Goal: Task Accomplishment & Management: Complete application form

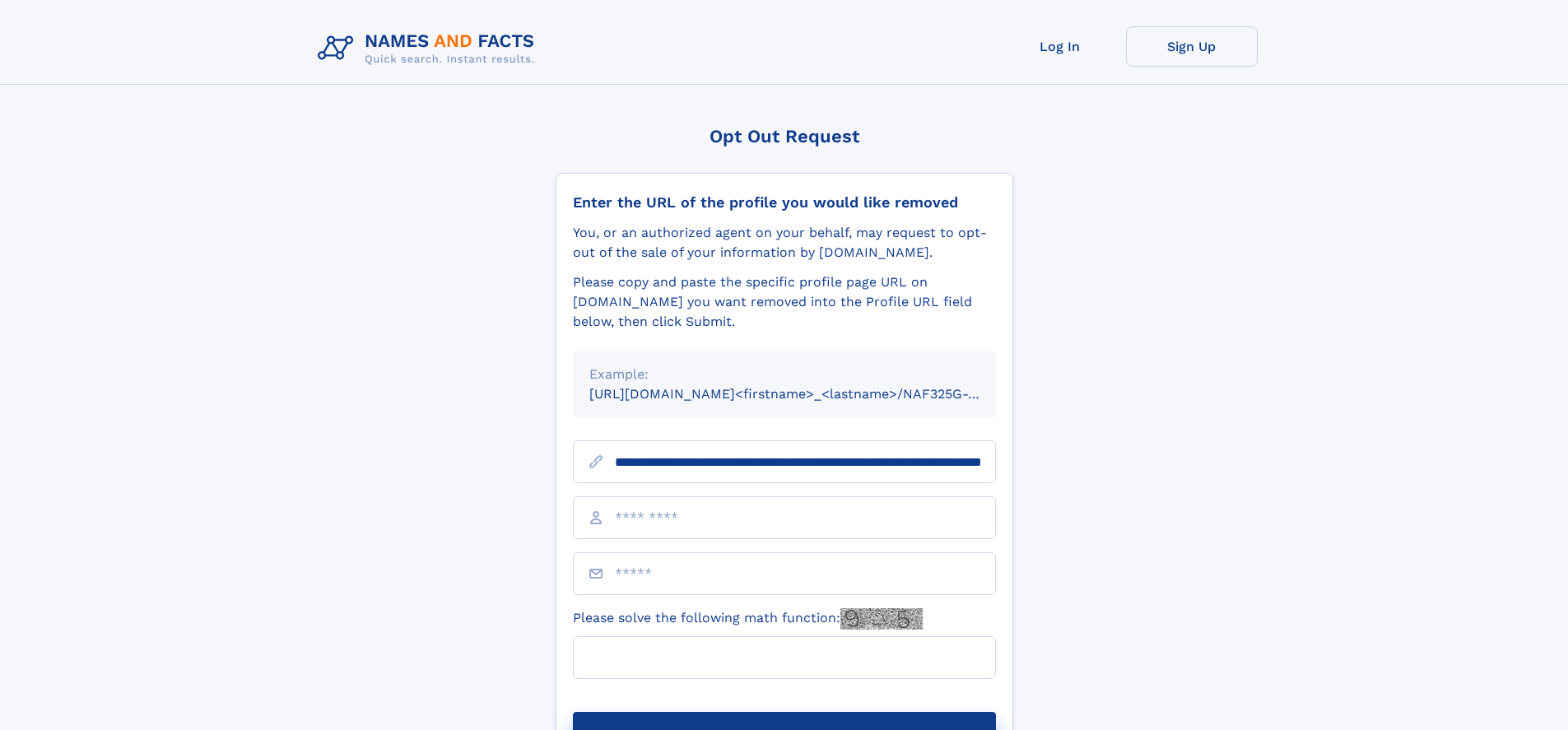
scroll to position [0, 167]
type input "**********"
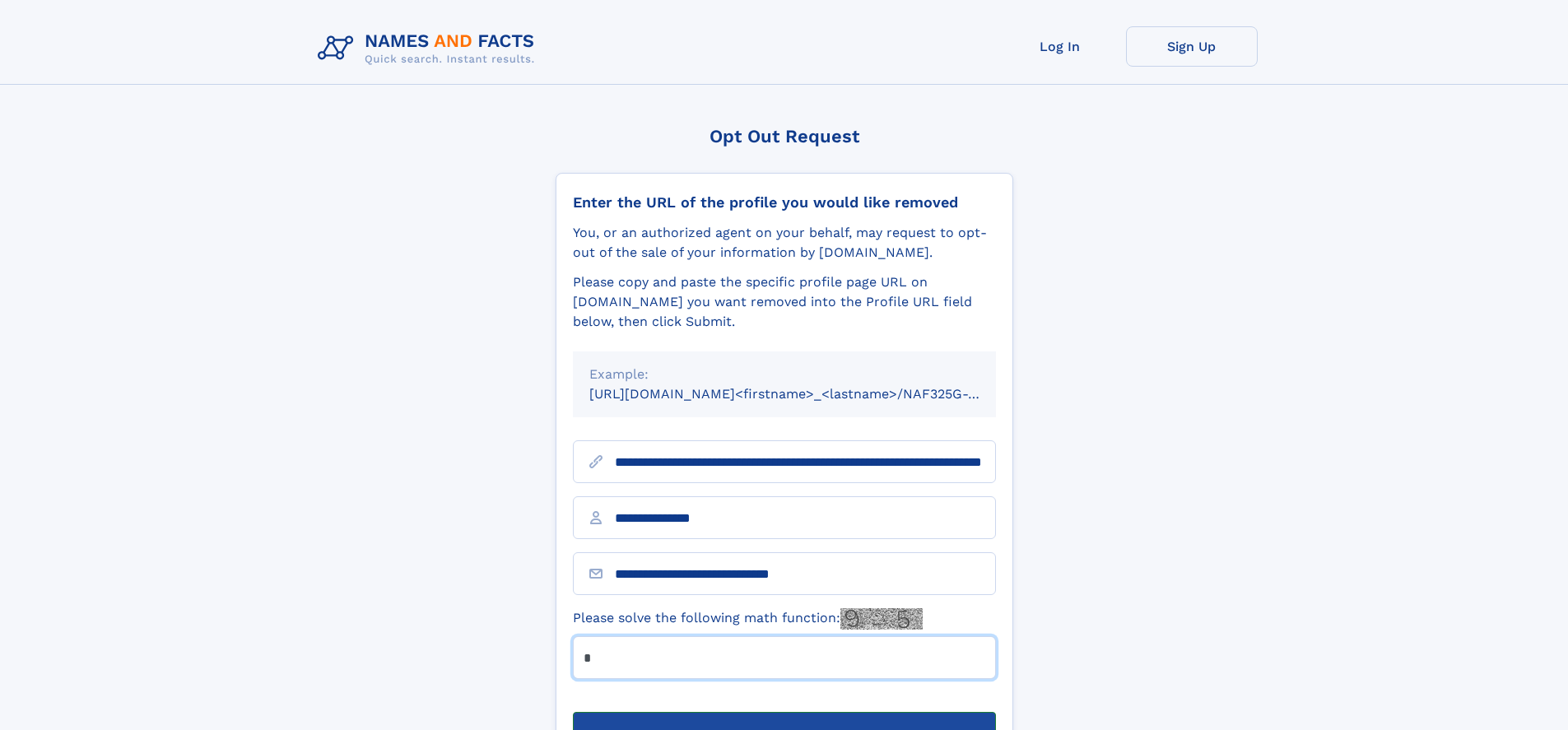
type input "*"
click at [784, 712] on button "Submit Opt Out Request" at bounding box center [784, 738] width 423 height 53
